Goal: Information Seeking & Learning: Learn about a topic

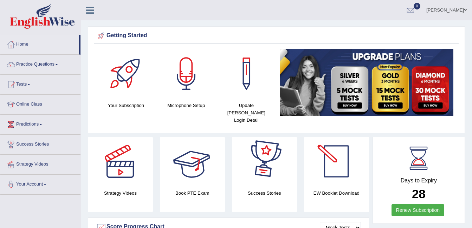
scroll to position [70, 0]
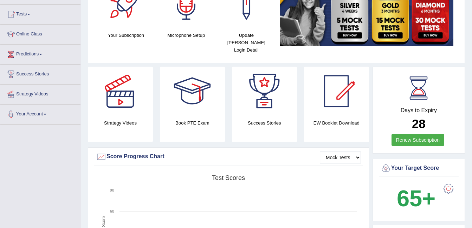
click at [416, 134] on link "Renew Subscription" at bounding box center [417, 140] width 53 height 12
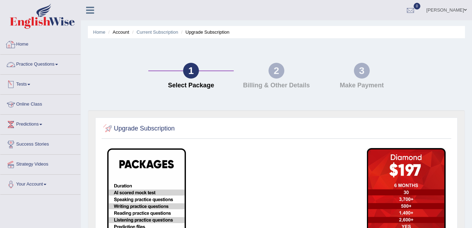
click at [27, 41] on link "Home" at bounding box center [40, 44] width 80 height 18
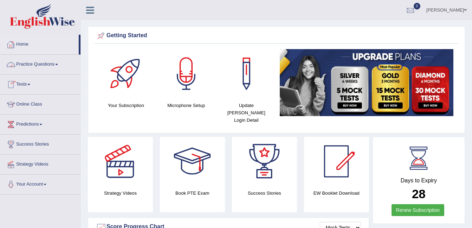
click at [43, 62] on link "Practice Questions" at bounding box center [40, 64] width 80 height 18
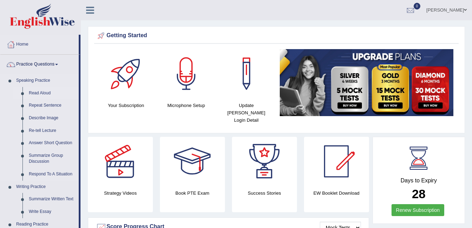
click at [42, 89] on link "Read Aloud" at bounding box center [52, 93] width 53 height 13
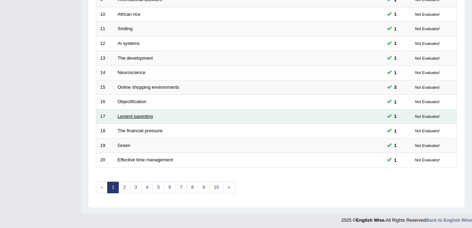
scroll to position [237, 0]
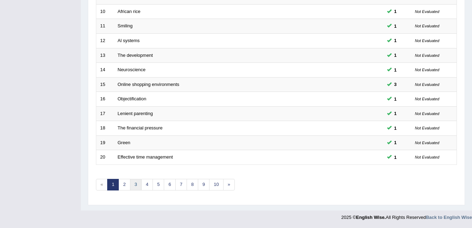
click at [131, 185] on link "3" at bounding box center [136, 185] width 12 height 12
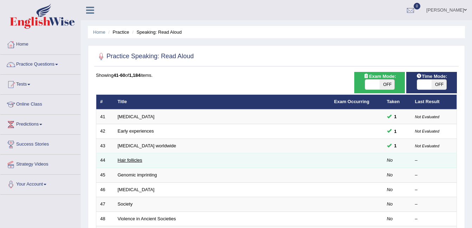
click at [132, 162] on link "Hair follicles" at bounding box center [130, 160] width 25 height 5
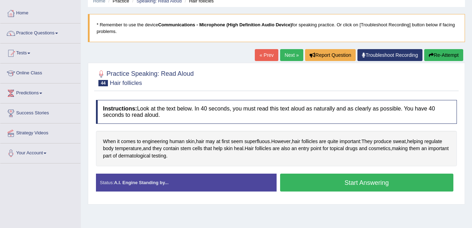
scroll to position [70, 0]
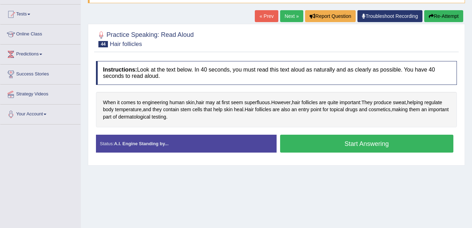
click at [391, 142] on button "Start Answering" at bounding box center [366, 144] width 173 height 18
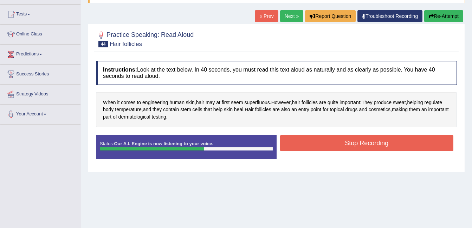
click at [391, 142] on button "Stop Recording" at bounding box center [366, 143] width 173 height 16
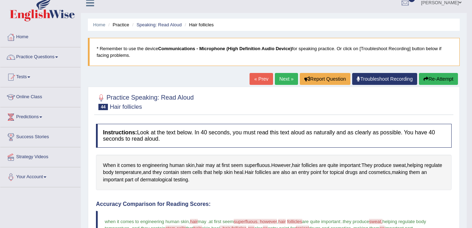
scroll to position [0, 0]
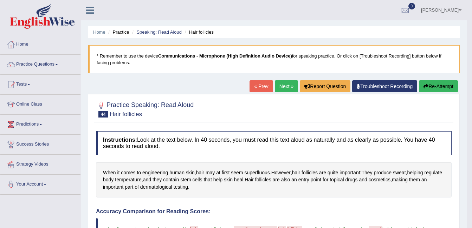
click at [295, 83] on link "Next »" at bounding box center [286, 86] width 23 height 12
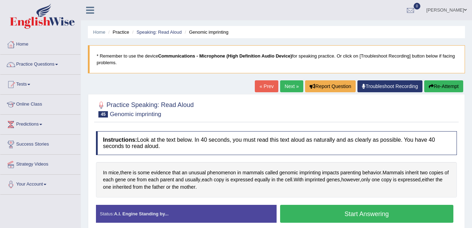
click at [36, 61] on link "Practice Questions" at bounding box center [40, 64] width 80 height 18
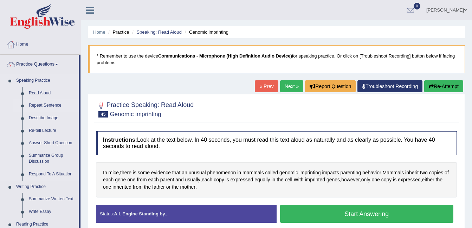
click at [45, 106] on link "Repeat Sentence" at bounding box center [52, 105] width 53 height 13
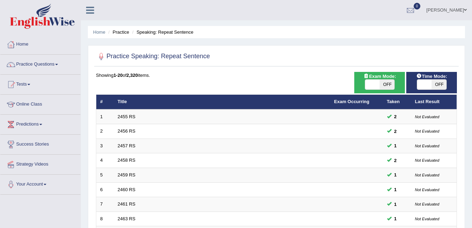
click at [27, 58] on link "Practice Questions" at bounding box center [40, 64] width 80 height 18
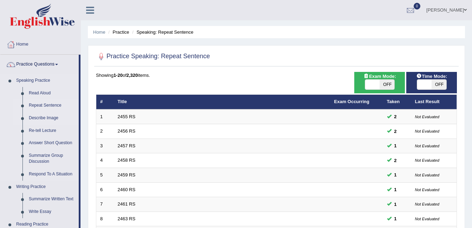
click at [46, 118] on link "Describe Image" at bounding box center [52, 118] width 53 height 13
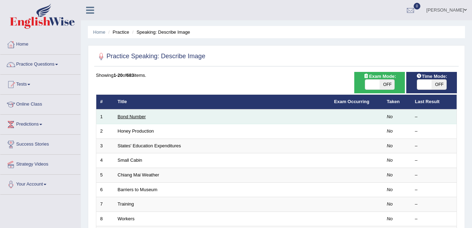
click at [132, 117] on link "Bond Number" at bounding box center [132, 116] width 28 height 5
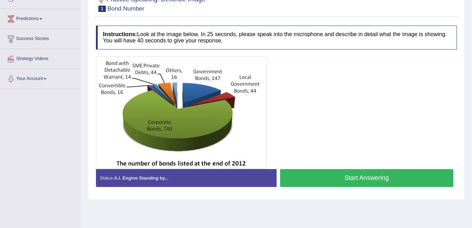
scroll to position [105, 0]
click at [305, 171] on button "Start Answering" at bounding box center [366, 179] width 173 height 18
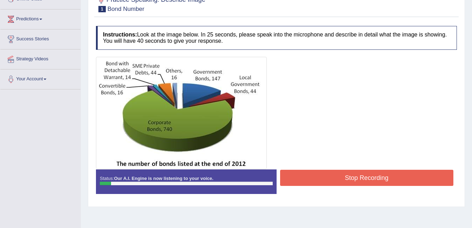
click at [314, 176] on button "Stop Recording" at bounding box center [366, 178] width 173 height 16
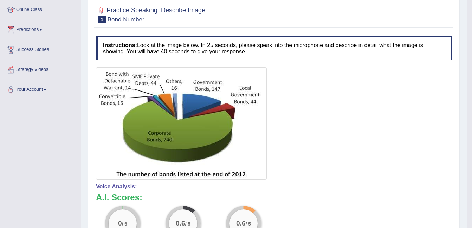
scroll to position [73, 0]
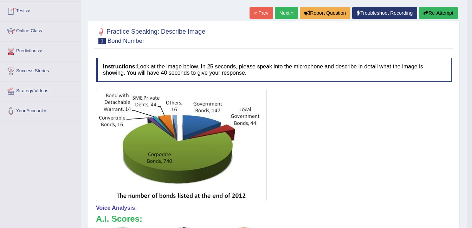
click at [27, 14] on link "Tests" at bounding box center [40, 10] width 80 height 18
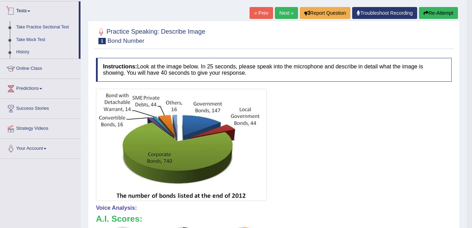
click at [33, 10] on link "Tests" at bounding box center [39, 10] width 78 height 18
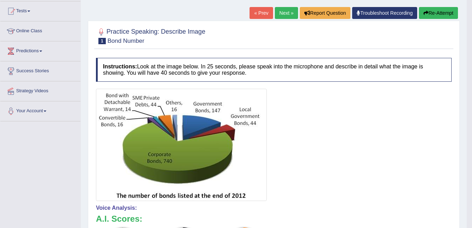
click at [283, 12] on link "Next »" at bounding box center [286, 13] width 23 height 12
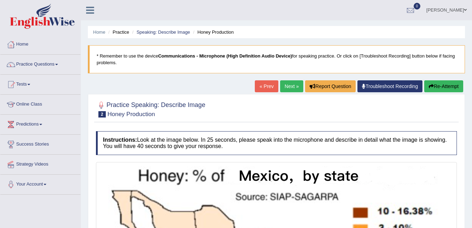
click at [295, 86] on link "Next »" at bounding box center [291, 86] width 23 height 12
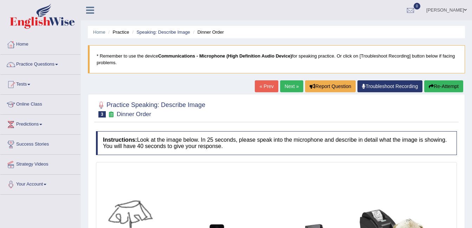
click at [293, 80] on link "Next »" at bounding box center [291, 86] width 23 height 12
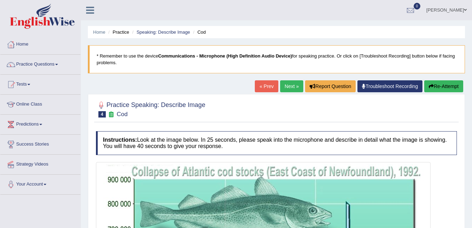
click at [291, 85] on link "Next »" at bounding box center [291, 86] width 23 height 12
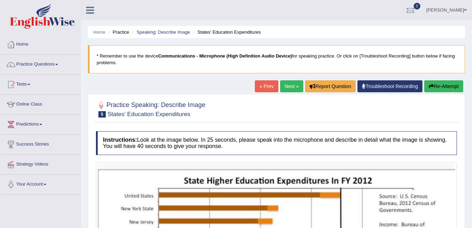
click at [291, 85] on link "Next »" at bounding box center [291, 86] width 23 height 12
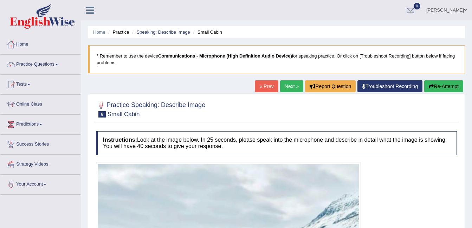
click at [291, 85] on link "Next »" at bounding box center [291, 86] width 23 height 12
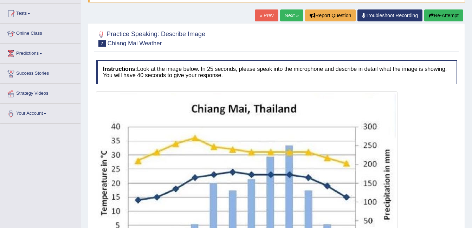
scroll to position [70, 0]
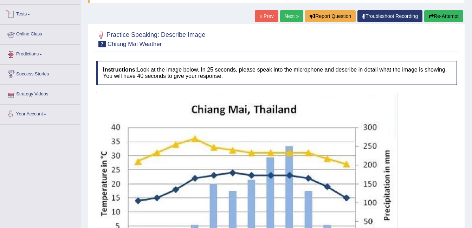
click at [25, 16] on link "Tests" at bounding box center [40, 14] width 80 height 18
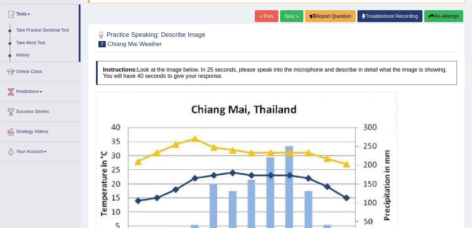
click at [33, 31] on link "Take Practice Sectional Test" at bounding box center [46, 30] width 66 height 13
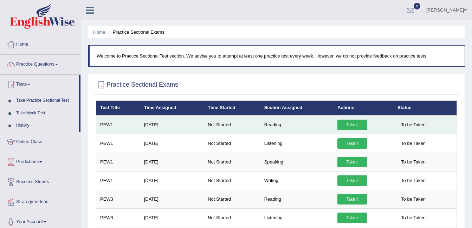
click at [358, 124] on link "Take it" at bounding box center [352, 125] width 30 height 11
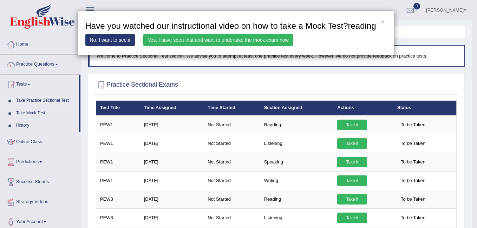
click at [255, 40] on link "Yes, I have seen that and want to undertake the mock exam now" at bounding box center [218, 40] width 150 height 12
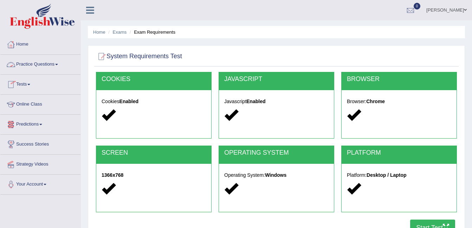
click at [47, 64] on link "Practice Questions" at bounding box center [40, 64] width 80 height 18
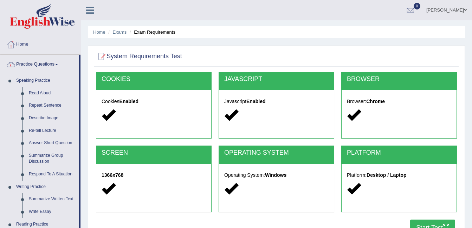
click at [47, 64] on link "Practice Questions" at bounding box center [39, 64] width 78 height 18
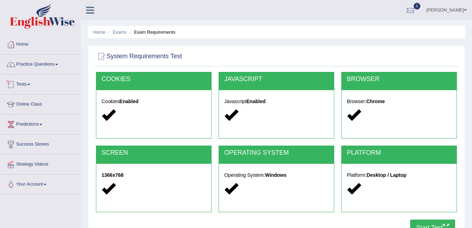
click at [39, 82] on link "Tests" at bounding box center [40, 84] width 80 height 18
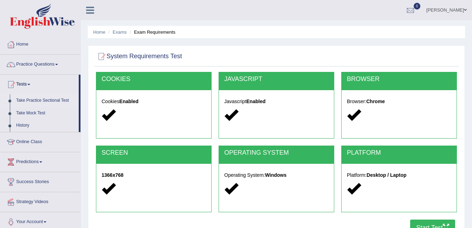
click at [39, 101] on link "Take Practice Sectional Test" at bounding box center [46, 100] width 66 height 13
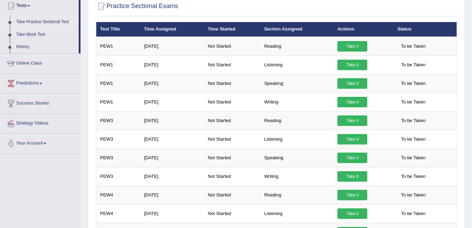
scroll to position [36, 0]
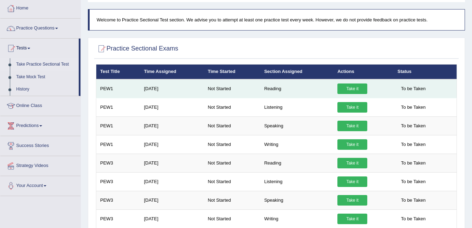
click at [348, 88] on link "Take it" at bounding box center [352, 89] width 30 height 11
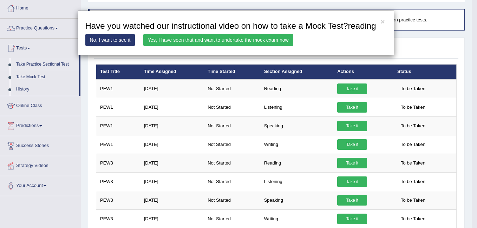
click at [195, 42] on link "Yes, I have seen that and want to undertake the mock exam now" at bounding box center [218, 40] width 150 height 12
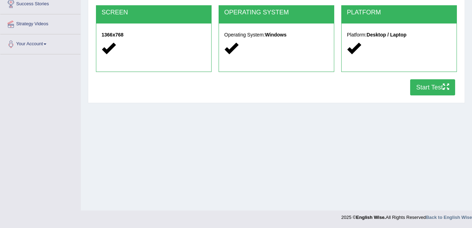
click at [422, 84] on button "Start Test" at bounding box center [432, 87] width 45 height 16
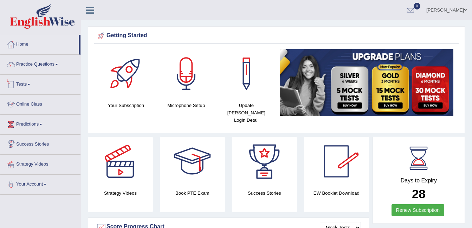
click at [22, 83] on link "Tests" at bounding box center [40, 84] width 80 height 18
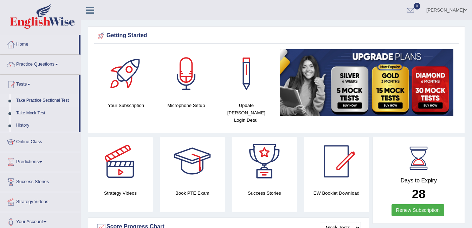
click at [40, 102] on link "Take Practice Sectional Test" at bounding box center [46, 100] width 66 height 13
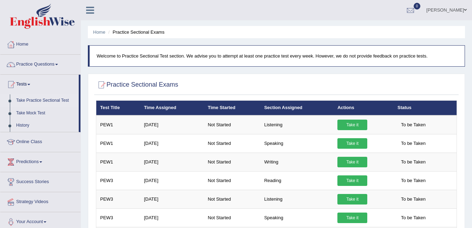
click at [345, 125] on link "Take it" at bounding box center [352, 125] width 30 height 11
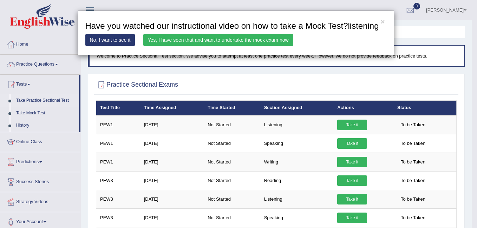
click at [109, 42] on link "No, I want to see it" at bounding box center [110, 40] width 50 height 12
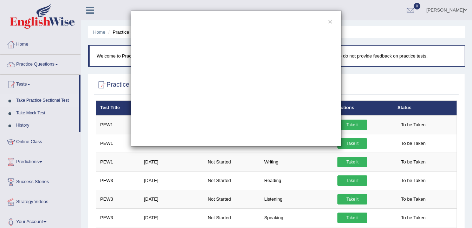
scroll to position [211, 0]
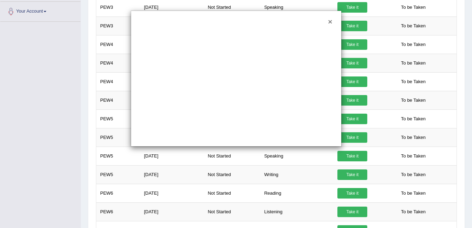
click at [330, 23] on button "×" at bounding box center [330, 21] width 4 height 7
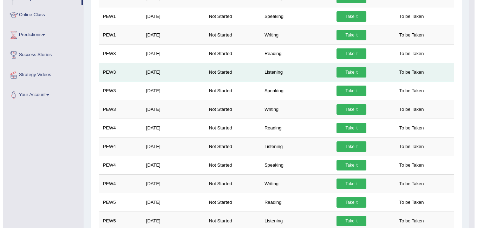
scroll to position [0, 0]
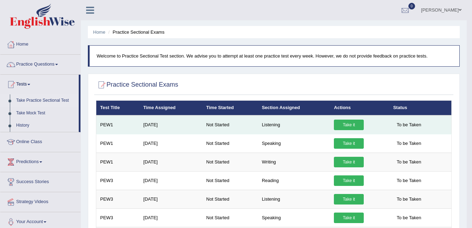
click at [344, 125] on link "Take it" at bounding box center [349, 125] width 30 height 11
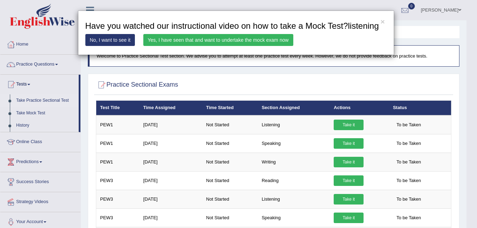
click at [242, 39] on link "Yes, I have seen that and want to undertake the mock exam now" at bounding box center [218, 40] width 150 height 12
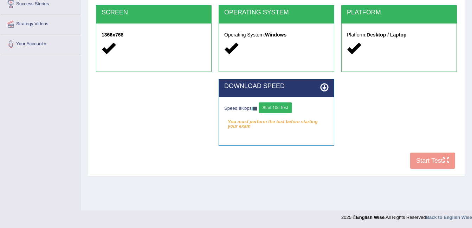
click at [286, 108] on button "Start 10s Test" at bounding box center [274, 108] width 33 height 11
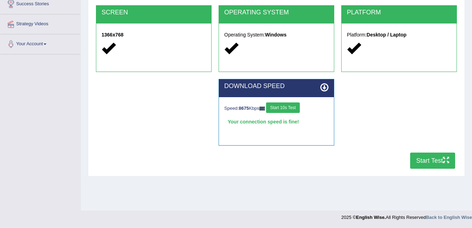
click at [424, 156] on button "Start Test" at bounding box center [432, 161] width 45 height 16
